Goal: Transaction & Acquisition: Purchase product/service

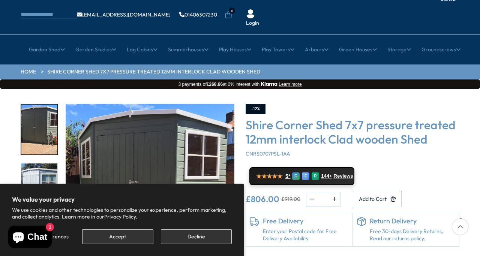
scroll to position [46, 0]
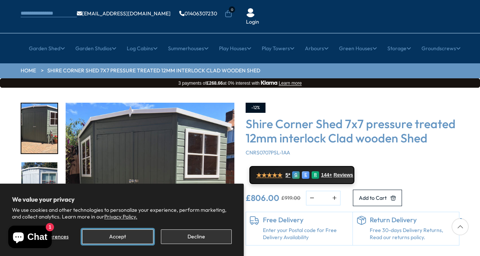
click at [139, 238] on button "Accept" at bounding box center [117, 236] width 71 height 15
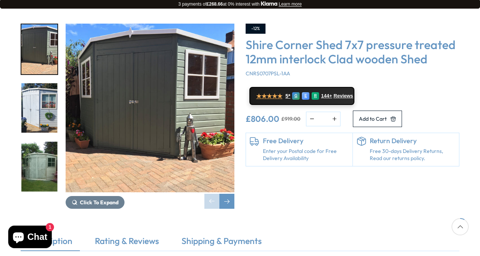
scroll to position [127, 0]
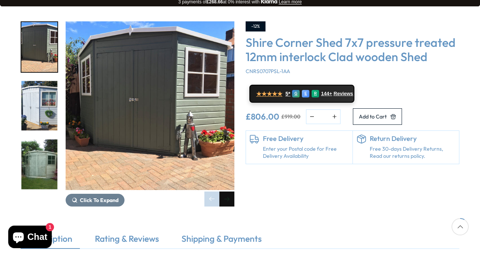
click at [230, 192] on div "Next slide" at bounding box center [226, 199] width 15 height 15
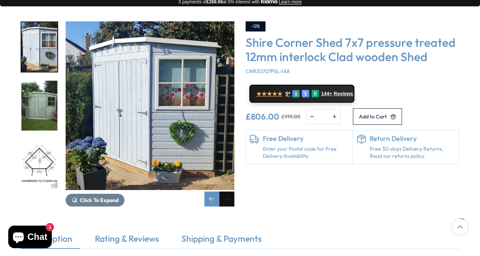
click at [230, 192] on div "Next slide" at bounding box center [226, 199] width 15 height 15
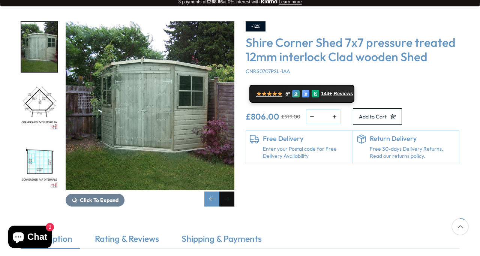
click at [230, 192] on div "Next slide" at bounding box center [226, 199] width 15 height 15
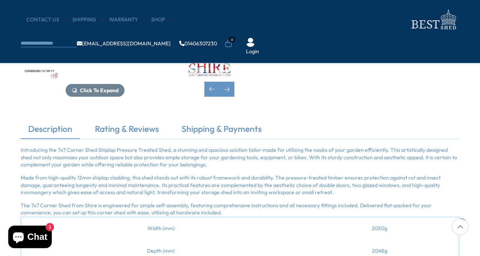
scroll to position [173, 0]
click at [211, 127] on link "Shipping & Payments" at bounding box center [221, 131] width 95 height 16
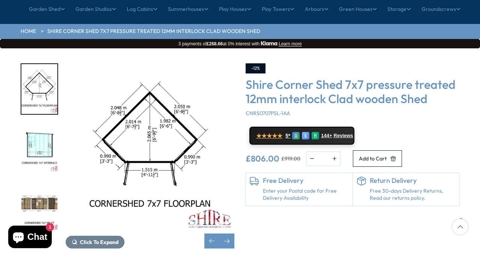
scroll to position [83, 0]
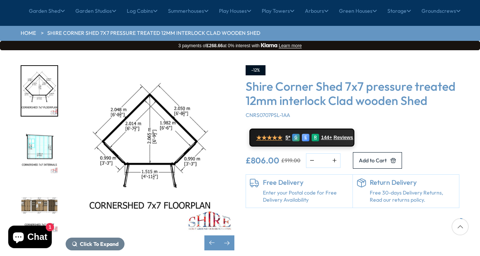
click at [42, 125] on img "5 / 8" at bounding box center [39, 150] width 36 height 50
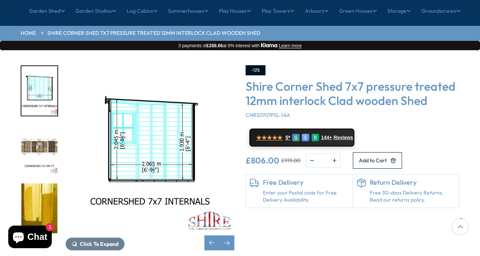
click at [42, 186] on img "7 / 8" at bounding box center [39, 208] width 36 height 50
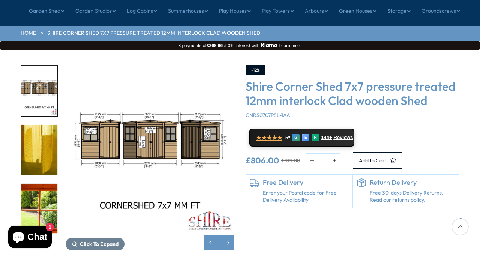
click at [35, 193] on img "8 / 8" at bounding box center [39, 209] width 36 height 50
click at [39, 183] on img "8 / 8" at bounding box center [39, 208] width 36 height 50
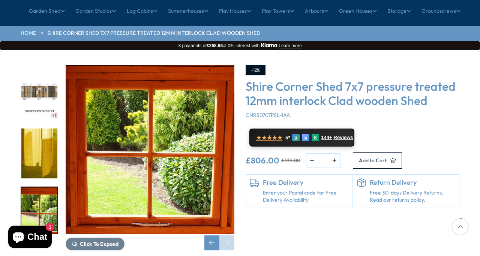
click at [147, 191] on div "Click To Expand Click To Expand Click To Expand Click To Expand Click To Expand…" at bounding box center [128, 157] width 214 height 185
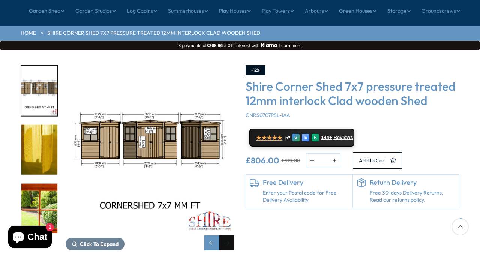
click at [227, 235] on div "Next slide" at bounding box center [226, 242] width 15 height 15
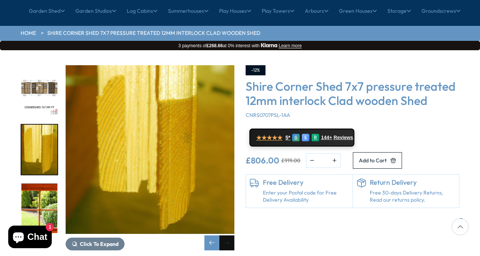
click at [227, 235] on div "Next slide" at bounding box center [226, 242] width 15 height 15
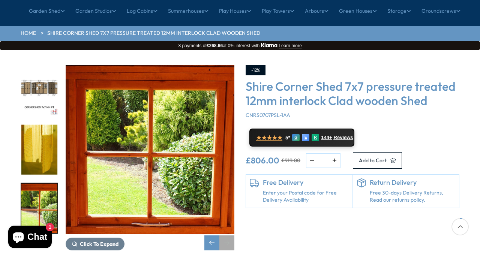
click at [227, 235] on div "Next slide" at bounding box center [226, 242] width 15 height 15
click at [211, 235] on div "Previous slide" at bounding box center [211, 242] width 15 height 15
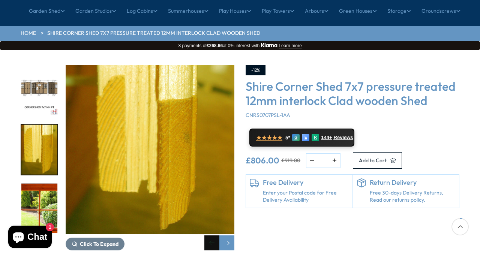
click at [211, 235] on div "Previous slide" at bounding box center [211, 242] width 15 height 15
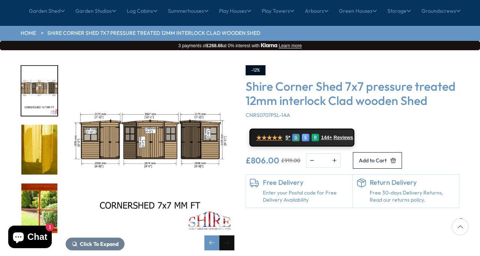
click at [228, 235] on div "Next slide" at bounding box center [226, 242] width 15 height 15
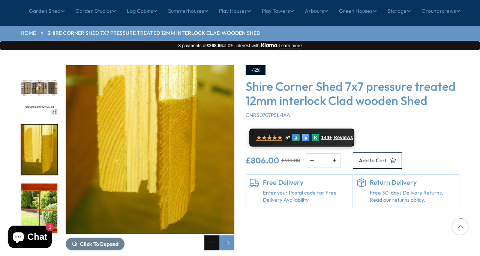
click at [213, 235] on div "Previous slide" at bounding box center [211, 242] width 15 height 15
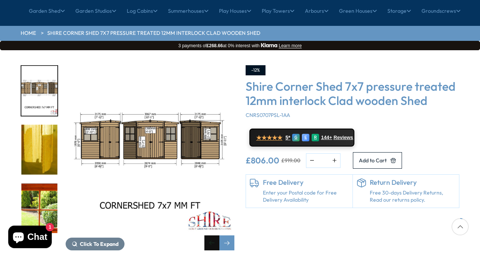
click at [213, 235] on div "Previous slide" at bounding box center [211, 242] width 15 height 15
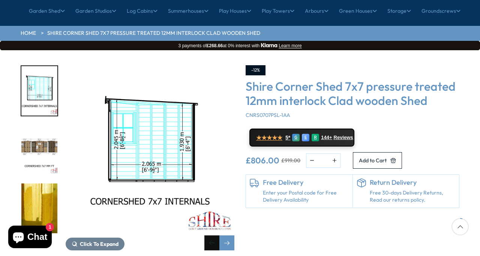
click at [213, 235] on div "Previous slide" at bounding box center [211, 242] width 15 height 15
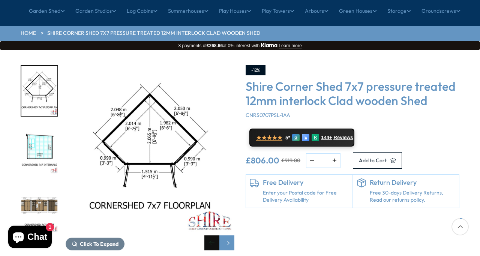
click at [213, 235] on div "Previous slide" at bounding box center [211, 242] width 15 height 15
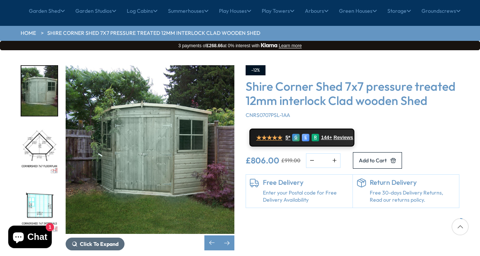
click at [80, 241] on span "Click To Expand" at bounding box center [99, 244] width 39 height 7
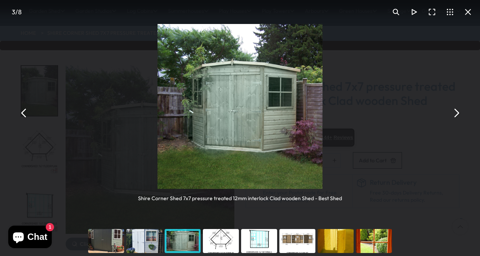
click at [145, 236] on div "You can close this modal content with the ESC key" at bounding box center [144, 241] width 38 height 30
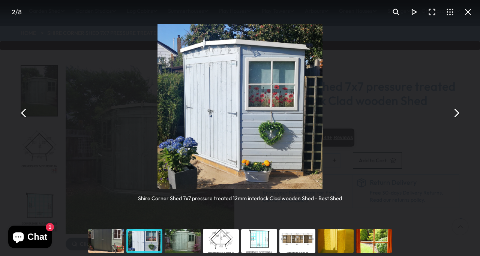
click at [183, 238] on div "You can close this modal content with the ESC key" at bounding box center [182, 241] width 38 height 30
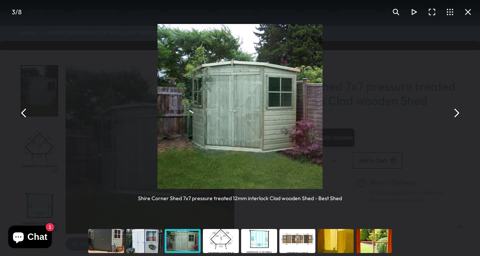
click at [147, 236] on div "You can close this modal content with the ESC key" at bounding box center [144, 241] width 38 height 30
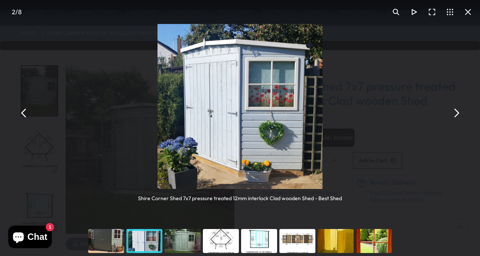
click at [182, 238] on div "You can close this modal content with the ESC key" at bounding box center [182, 241] width 38 height 30
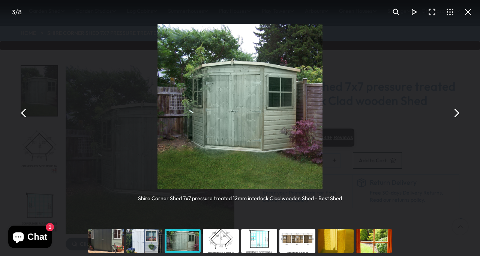
click at [148, 238] on div "You can close this modal content with the ESC key" at bounding box center [144, 241] width 38 height 30
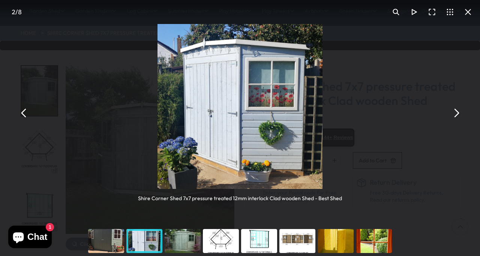
click at [108, 238] on div "You can close this modal content with the ESC key" at bounding box center [106, 241] width 38 height 30
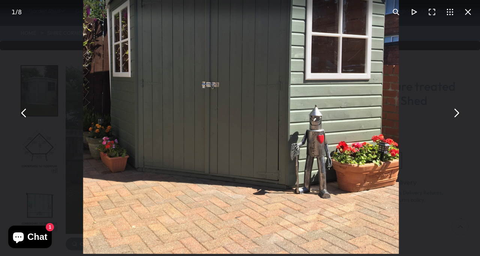
click at [305, 105] on img "You can close this modal content with the ESC key" at bounding box center [241, 96] width 316 height 316
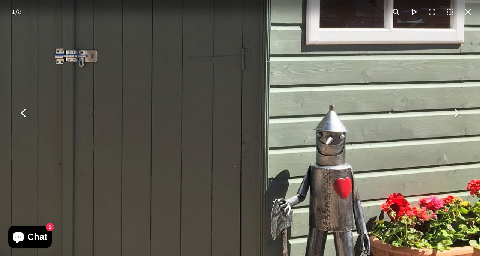
click at [304, 106] on img "You can close this modal content with the ESC key" at bounding box center [150, 84] width 765 height 765
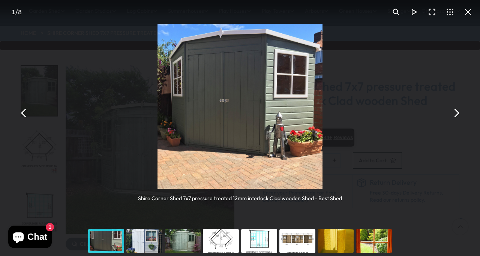
click at [255, 34] on img "You can close this modal content with the ESC key" at bounding box center [239, 106] width 165 height 165
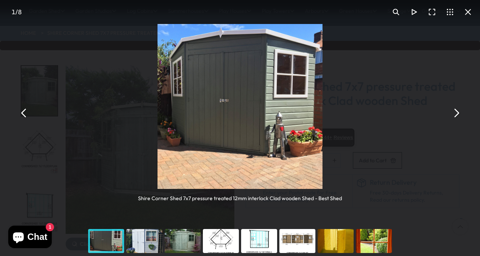
click at [454, 115] on button "You can close this modal content with the ESC key" at bounding box center [456, 113] width 18 height 18
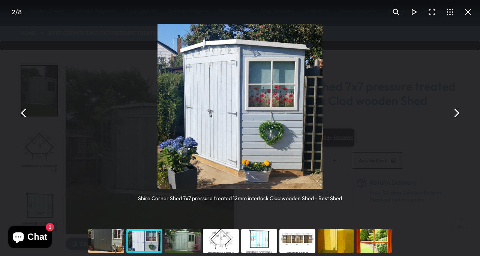
click at [267, 103] on img "You can close this modal content with the ESC key" at bounding box center [239, 106] width 165 height 165
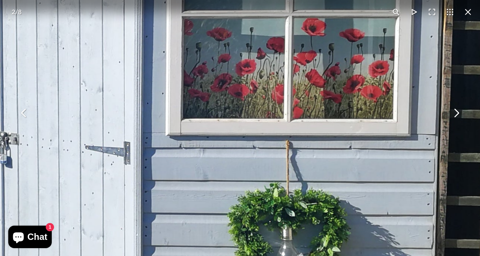
click at [288, 74] on img "You can close this modal content with the ESC key" at bounding box center [143, 117] width 768 height 768
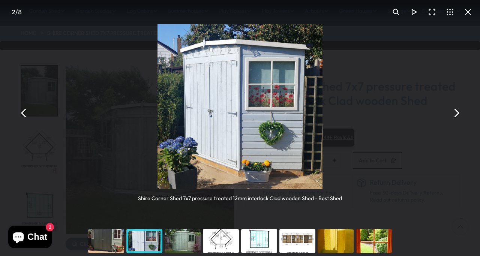
click at [467, 7] on button "You can close this modal content with the ESC key" at bounding box center [468, 12] width 18 height 18
